Goal: Task Accomplishment & Management: Check status

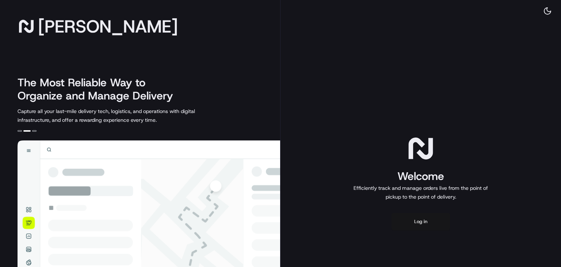
click at [419, 223] on button "Log in" at bounding box center [420, 221] width 58 height 18
